Goal: Use online tool/utility: Utilize a website feature to perform a specific function

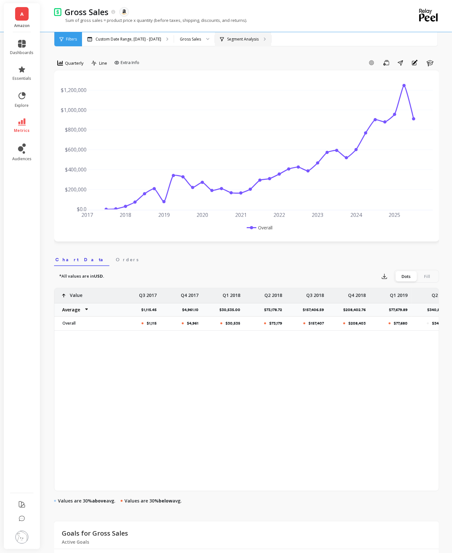
click at [243, 42] on div "Segment Analysis" at bounding box center [239, 39] width 39 height 5
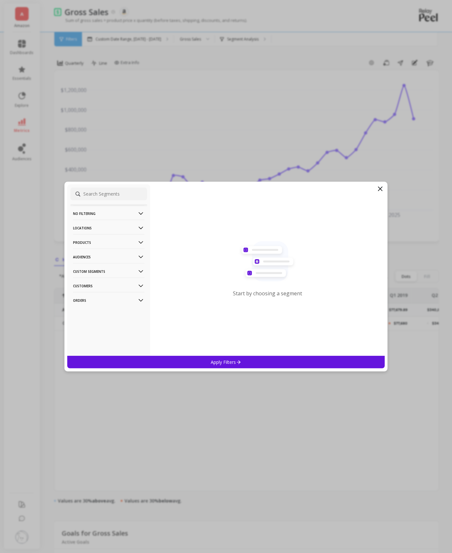
click at [376, 192] on div "Start by choosing a segment" at bounding box center [267, 270] width 235 height 172
click at [378, 191] on icon at bounding box center [381, 189] width 8 height 8
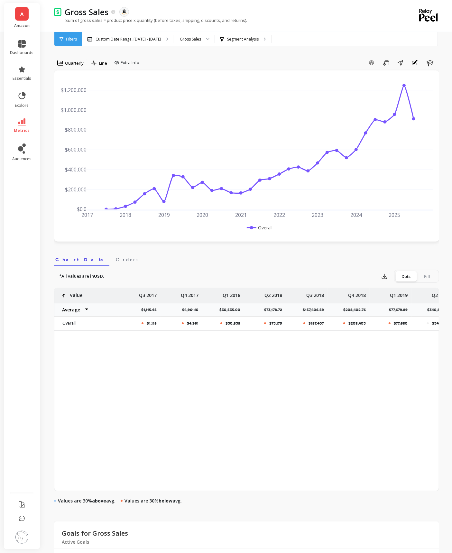
click at [272, 30] on div "Gross Sales The data you are viewing comes from: Amazon Seller Central Sum of g…" at bounding box center [220, 16] width 332 height 32
click at [259, 37] on p "Segment Analysis" at bounding box center [243, 39] width 32 height 5
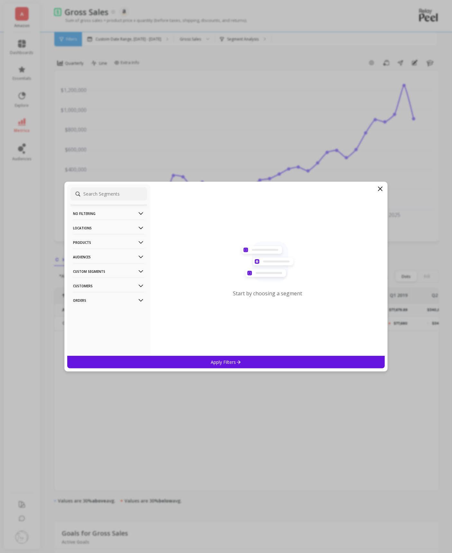
click at [124, 239] on p "Products" at bounding box center [108, 242] width 71 height 16
click at [100, 256] on div "SKUs" at bounding box center [108, 259] width 77 height 10
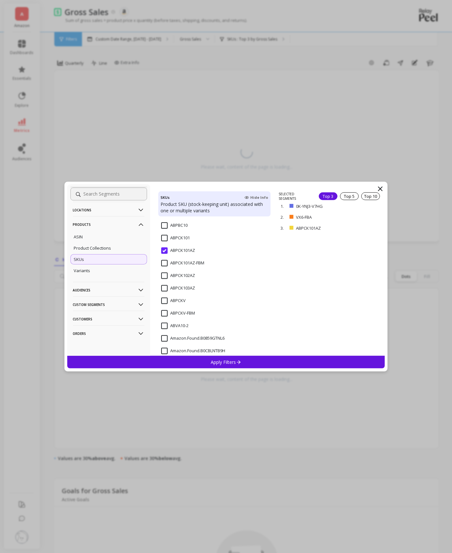
click at [163, 247] on div "ABPCK101AZ" at bounding box center [214, 254] width 113 height 19
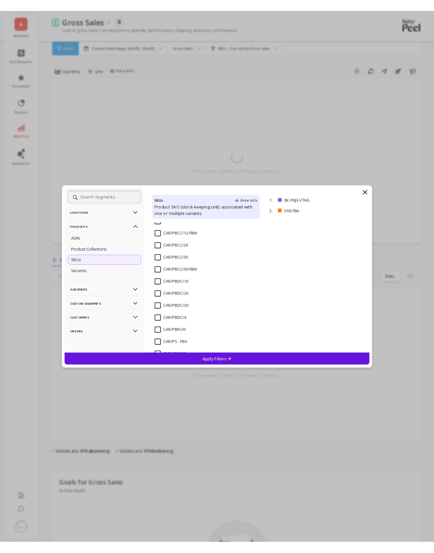
scroll to position [791, 0]
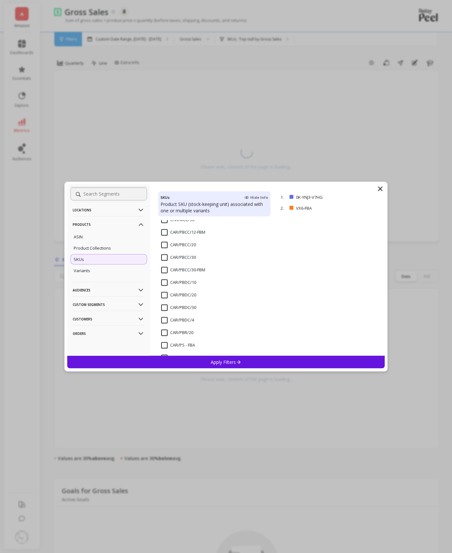
click at [163, 247] on input "CAR/PBCC/20" at bounding box center [178, 245] width 35 height 6
click at [164, 257] on input "CAR/PBCC/30" at bounding box center [178, 258] width 35 height 6
click at [372, 207] on p "remove" at bounding box center [366, 208] width 16 height 5
click at [277, 365] on div "Apply Filters" at bounding box center [226, 362] width 318 height 13
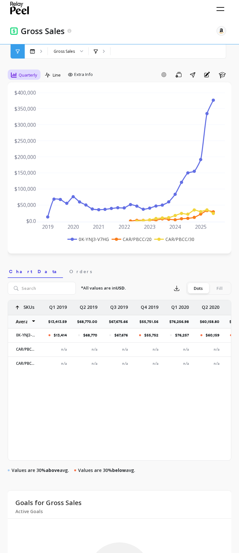
click at [31, 71] on div "Quarterly" at bounding box center [24, 75] width 30 height 11
click at [69, 55] on div "Gross Sales" at bounding box center [68, 51] width 41 height 14
click at [92, 54] on div "SKUs : 0K-YNJ3-V... SKUs : 0K-YNJ3-V7HG CAR/PBCC/20 CAR/PBCC/30" at bounding box center [100, 51] width 22 height 14
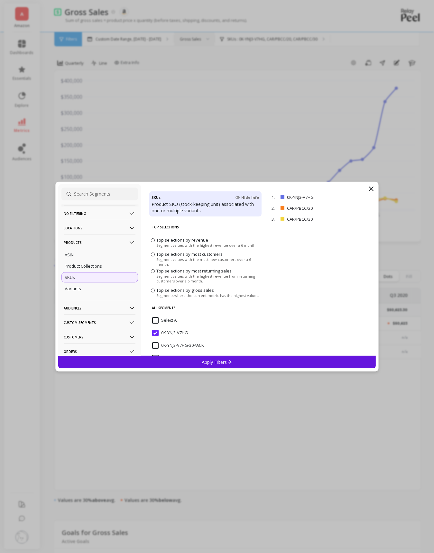
click at [374, 189] on icon at bounding box center [372, 189] width 8 height 8
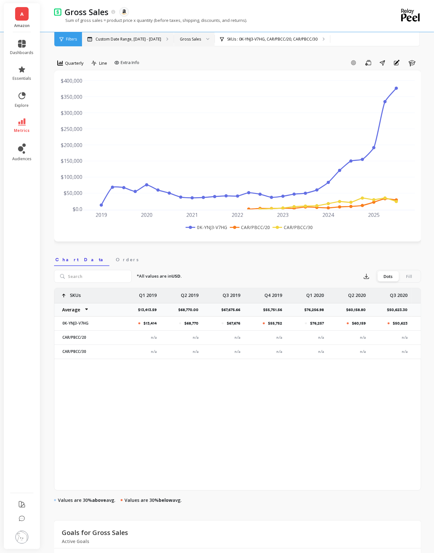
click at [134, 43] on div "Custom Date Range, [DATE] - [DATE]" at bounding box center [128, 39] width 92 height 14
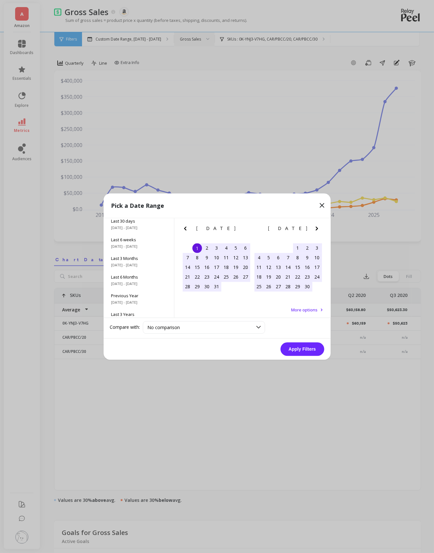
scroll to position [87, 0]
click at [136, 289] on span "Last 3 Years" at bounding box center [138, 287] width 55 height 6
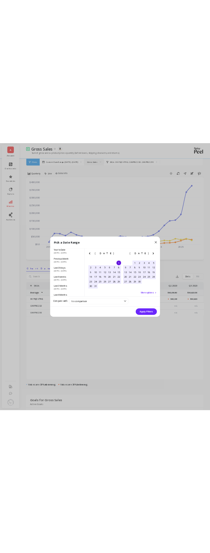
scroll to position [0, 0]
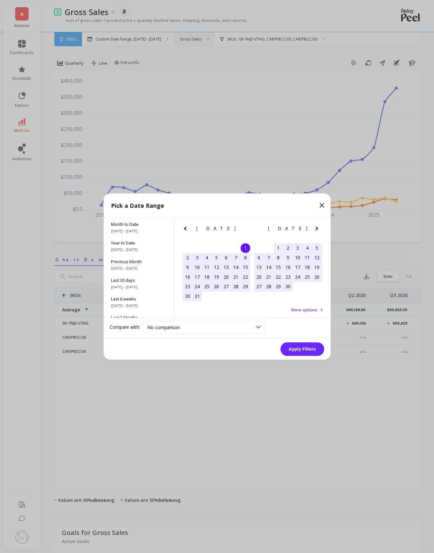
click at [300, 344] on button "Apply Filters" at bounding box center [303, 349] width 44 height 14
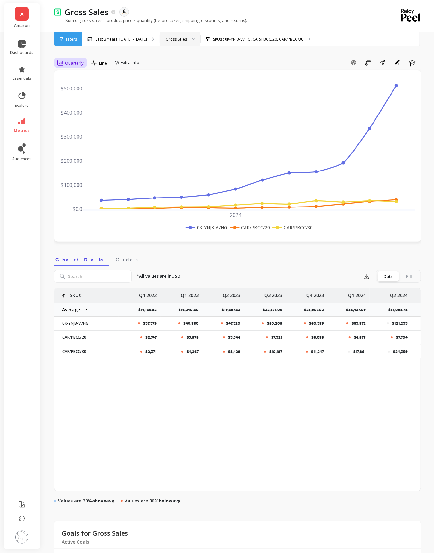
click at [75, 58] on div "Quarterly Line Extra Info Add Goal Save Share Annotations Learn 2024 $0.0 $100,…" at bounding box center [237, 369] width 367 height 687
click at [94, 65] on icon at bounding box center [94, 63] width 6 height 5
click at [101, 97] on div "Stacked Bar" at bounding box center [112, 102] width 44 height 11
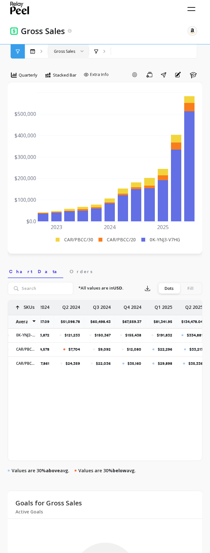
scroll to position [0, 205]
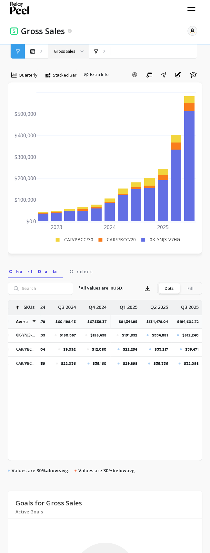
click at [33, 322] on select "Average Sum [PERSON_NAME]" at bounding box center [24, 321] width 32 height 13
select select "max"
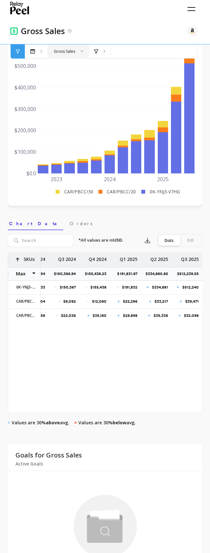
scroll to position [67, 0]
